Goal: Task Accomplishment & Management: Manage account settings

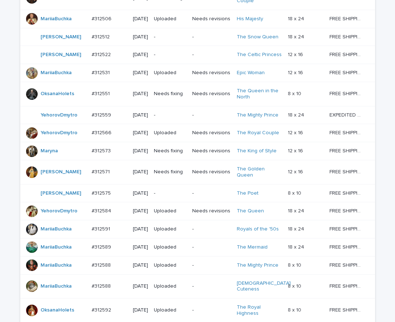
scroll to position [307, 0]
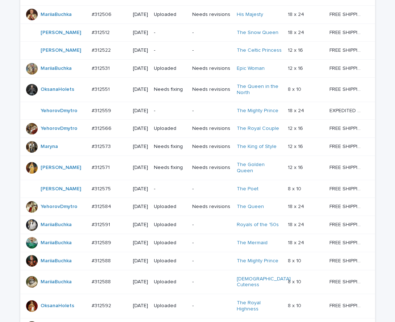
click at [201, 192] on p "-" at bounding box center [211, 189] width 39 height 6
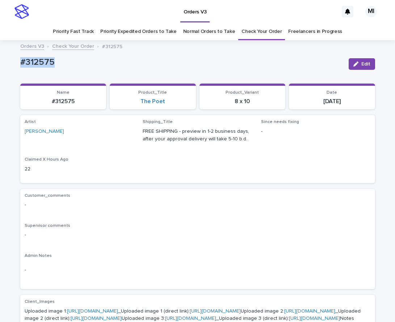
drag, startPoint x: 66, startPoint y: 63, endPoint x: 21, endPoint y: 64, distance: 44.9
copy p "#312575"
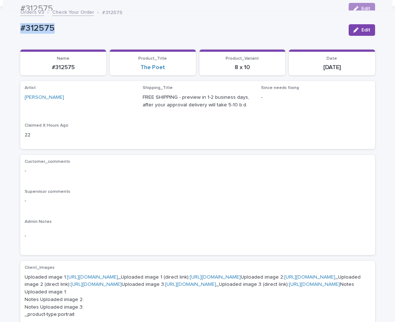
scroll to position [31, 0]
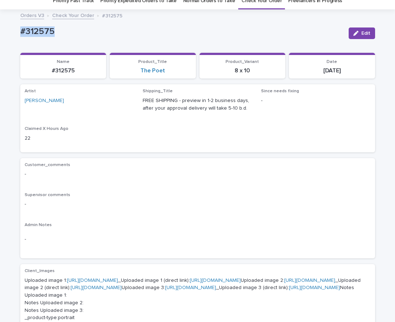
copy p "#312575"
click at [80, 281] on link "https://cdn.shopify.com-uploadkit.app/s/files/1/0033/4807/0511/files/download.h…" at bounding box center [92, 280] width 51 height 5
click at [284, 283] on link "https://cdn.shopify.com-uploadkit.app/s/files/1/0033/4807/0511/files/download.h…" at bounding box center [309, 280] width 51 height 5
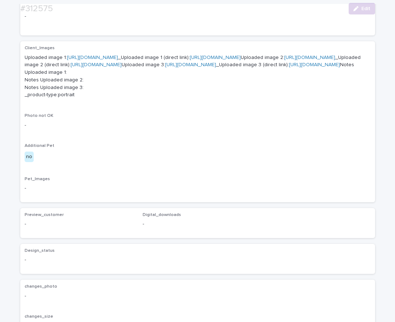
scroll to position [252, 0]
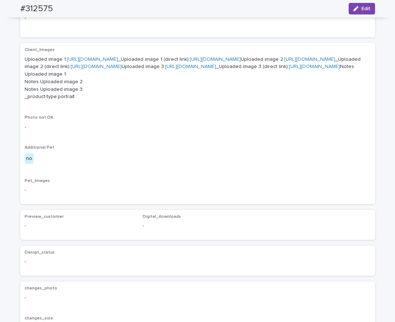
click at [165, 69] on link "https://cdn.shopify.com-uploadkit.app/s/files/1/0033/4807/0511/files/download.h…" at bounding box center [190, 66] width 51 height 5
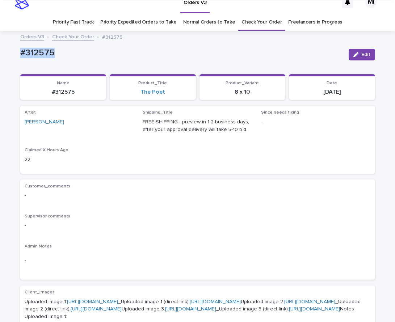
scroll to position [12, 0]
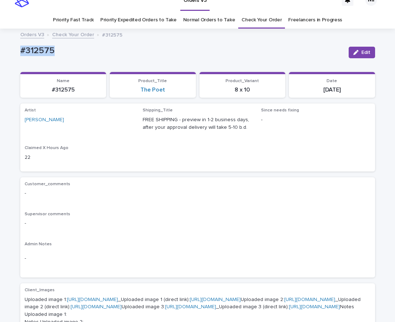
copy p "#312575"
click at [364, 53] on span "Edit" at bounding box center [365, 52] width 9 height 5
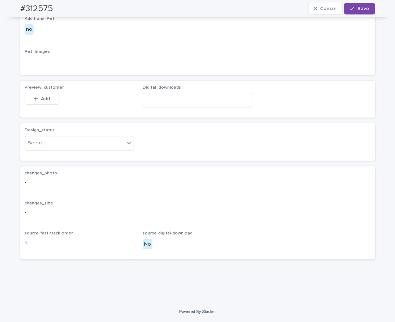
scroll to position [463, 0]
drag, startPoint x: 50, startPoint y: 123, endPoint x: 18, endPoint y: 143, distance: 37.8
click at [50, 105] on button "Add" at bounding box center [42, 99] width 35 height 12
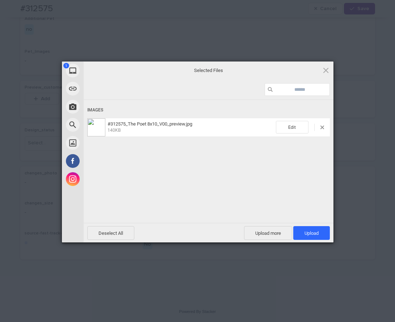
drag, startPoint x: 308, startPoint y: 235, endPoint x: 301, endPoint y: 222, distance: 15.4
click at [308, 235] on span "Upload 1" at bounding box center [311, 233] width 14 height 5
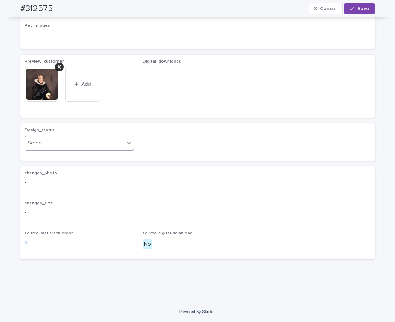
click at [126, 147] on icon at bounding box center [129, 142] width 7 height 7
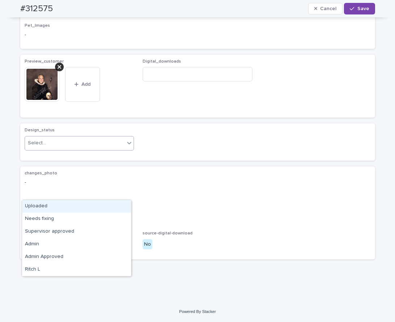
drag, startPoint x: 111, startPoint y: 207, endPoint x: 114, endPoint y: 202, distance: 5.8
click at [111, 207] on div "Uploaded" at bounding box center [76, 206] width 109 height 13
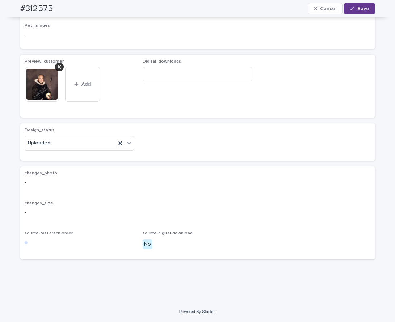
click at [365, 8] on span "Save" at bounding box center [363, 8] width 12 height 5
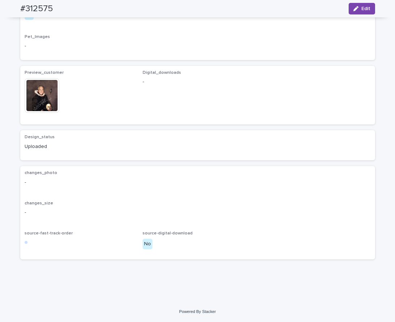
scroll to position [445, 0]
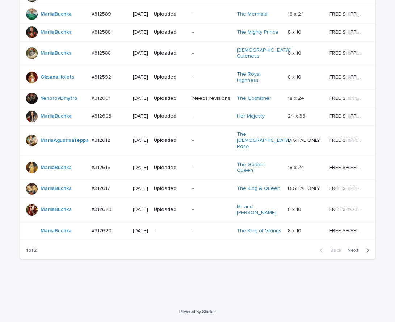
scroll to position [640, 0]
click at [358, 252] on span "Next" at bounding box center [355, 250] width 16 height 5
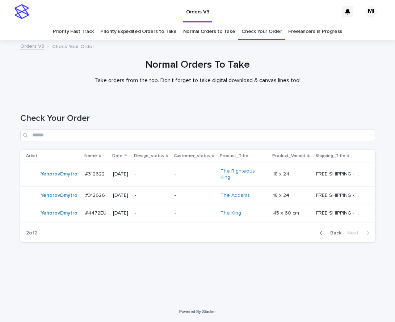
click at [134, 33] on link "Priority Expedited Orders to Take" at bounding box center [138, 31] width 76 height 17
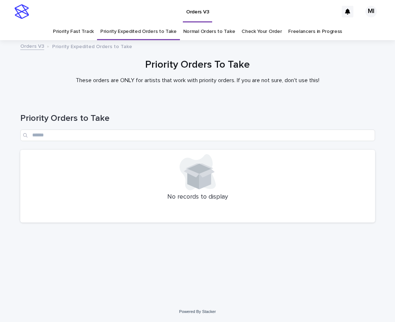
click at [87, 35] on link "Priority Fast Track" at bounding box center [73, 31] width 41 height 17
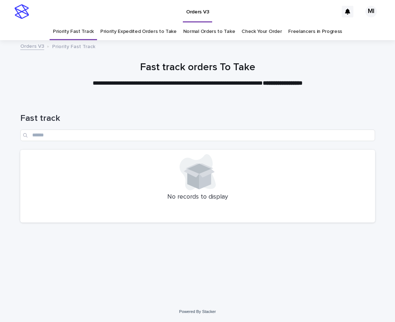
click at [218, 34] on link "Normal Orders to Take" at bounding box center [209, 31] width 52 height 17
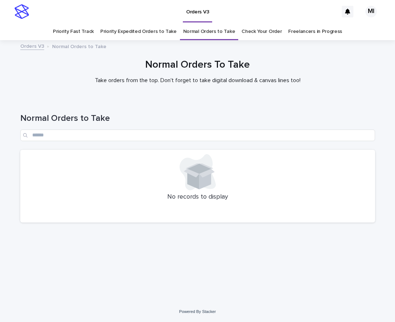
click at [255, 33] on link "Check Your Order" at bounding box center [261, 31] width 40 height 17
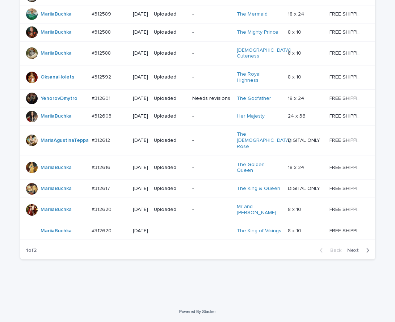
scroll to position [640, 0]
click at [353, 251] on span "Next" at bounding box center [355, 250] width 16 height 5
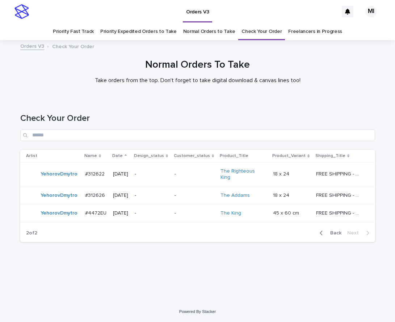
click at [335, 231] on div "Back Next" at bounding box center [344, 233] width 61 height 18
click at [128, 30] on link "Priority Expedited Orders to Take" at bounding box center [138, 31] width 76 height 17
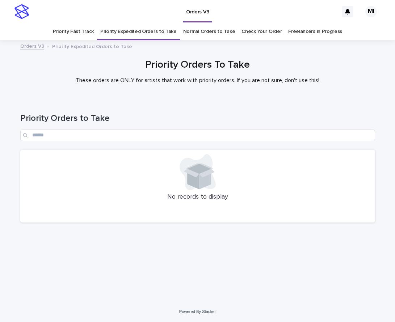
click at [81, 33] on link "Priority Fast Track" at bounding box center [73, 31] width 41 height 17
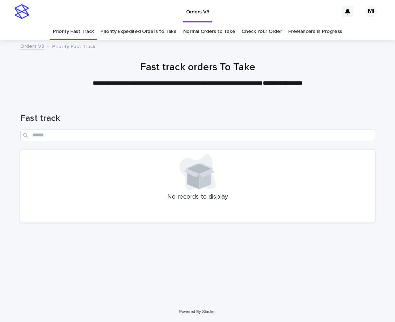
click at [203, 33] on link "Normal Orders to Take" at bounding box center [209, 31] width 52 height 17
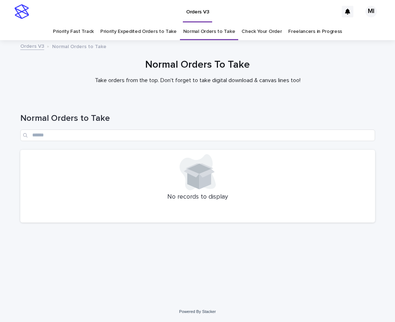
click at [257, 33] on link "Check Your Order" at bounding box center [261, 31] width 40 height 17
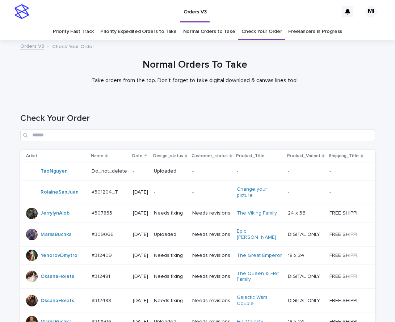
click at [82, 30] on link "Priority Fast Track" at bounding box center [73, 31] width 41 height 17
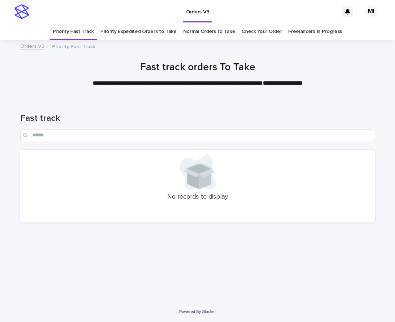
click at [135, 33] on link "Priority Expedited Orders to Take" at bounding box center [138, 31] width 76 height 17
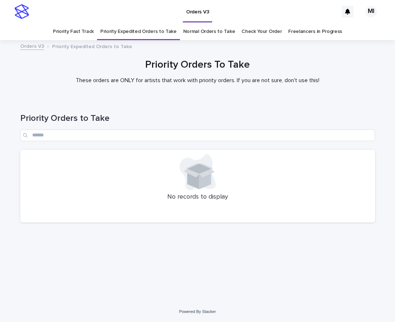
click at [209, 36] on link "Normal Orders to Take" at bounding box center [209, 31] width 52 height 17
